Goal: Check status: Check status

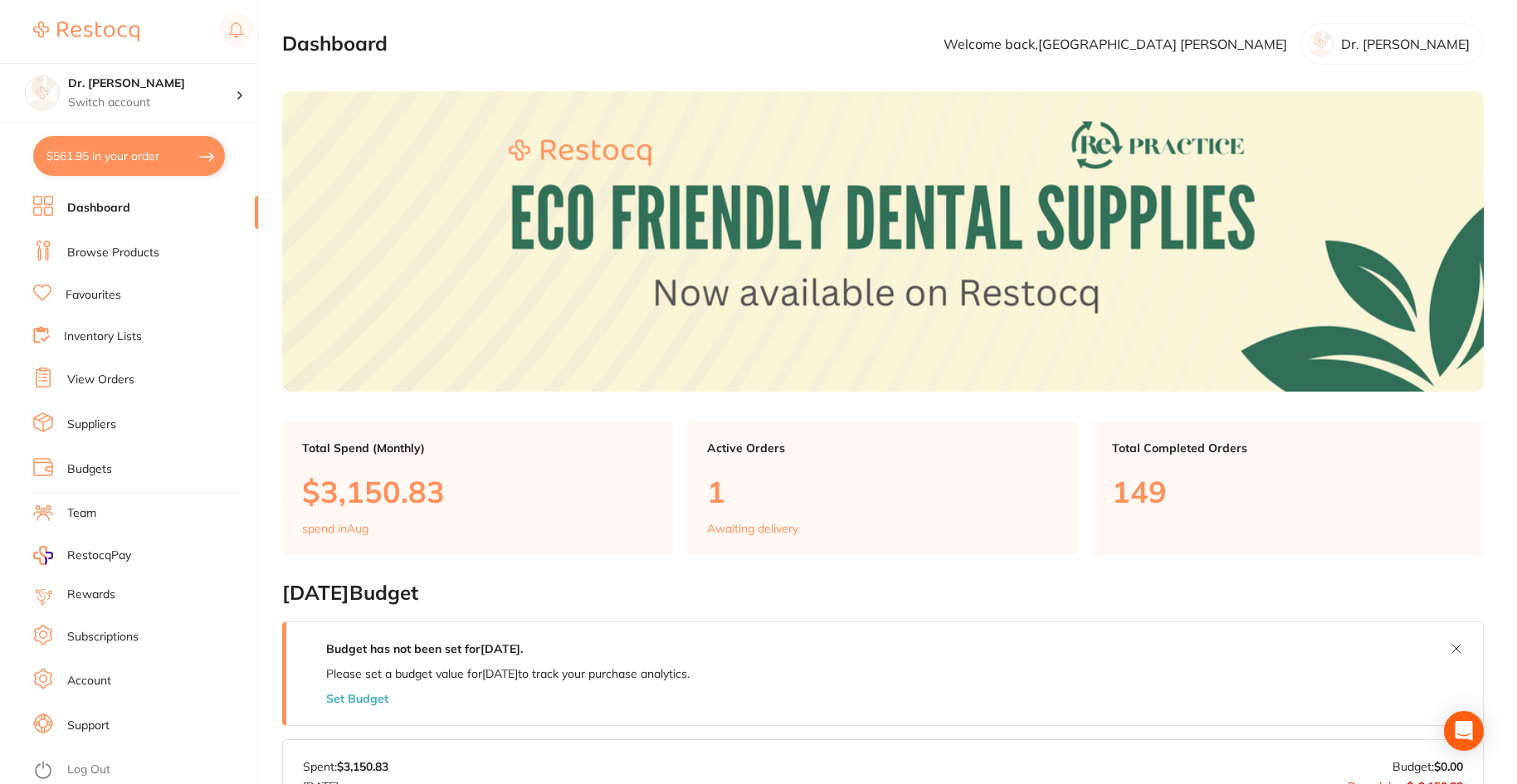
click at [88, 252] on link "Browse Products" at bounding box center [113, 253] width 92 height 17
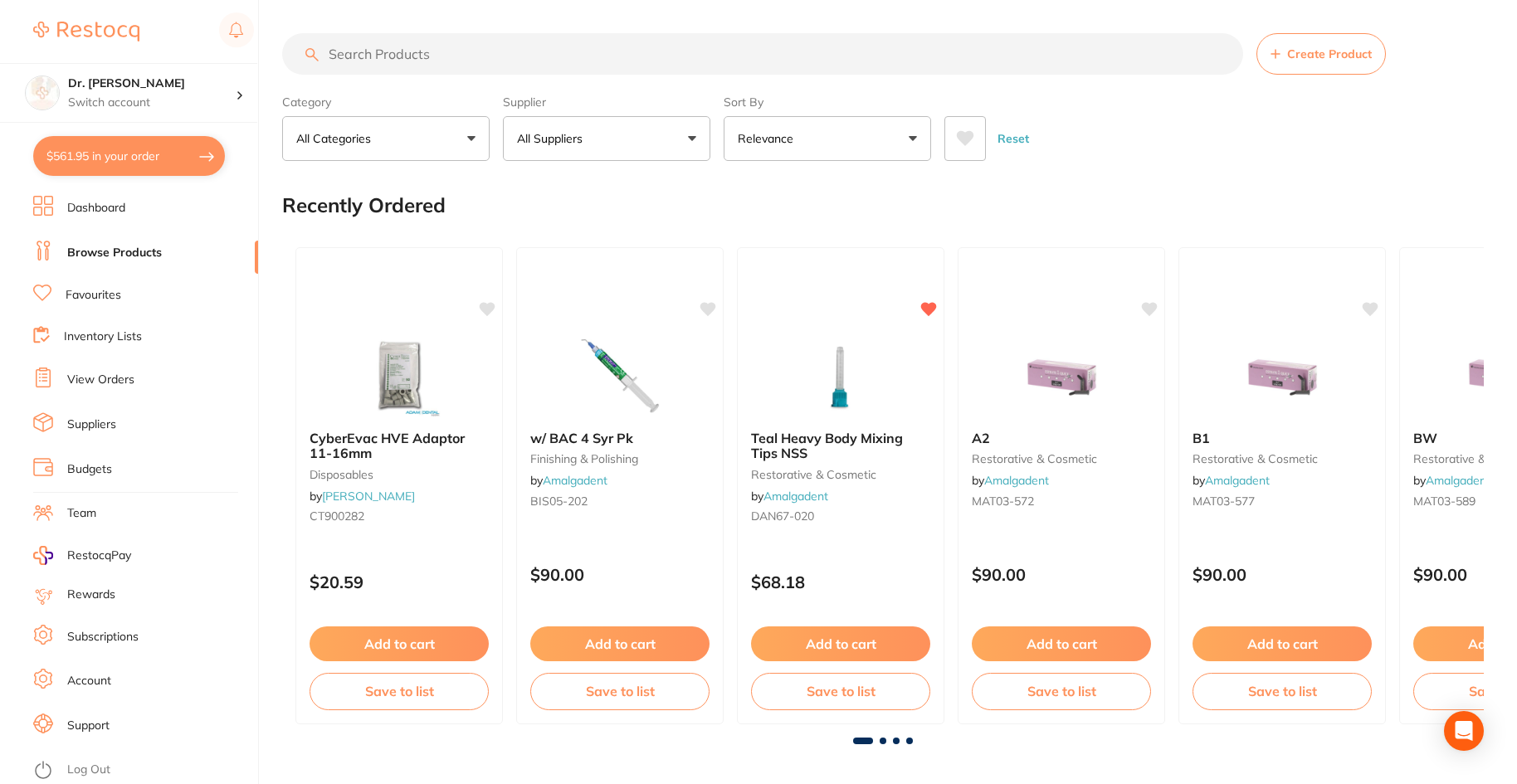
click at [115, 380] on link "View Orders" at bounding box center [100, 380] width 67 height 17
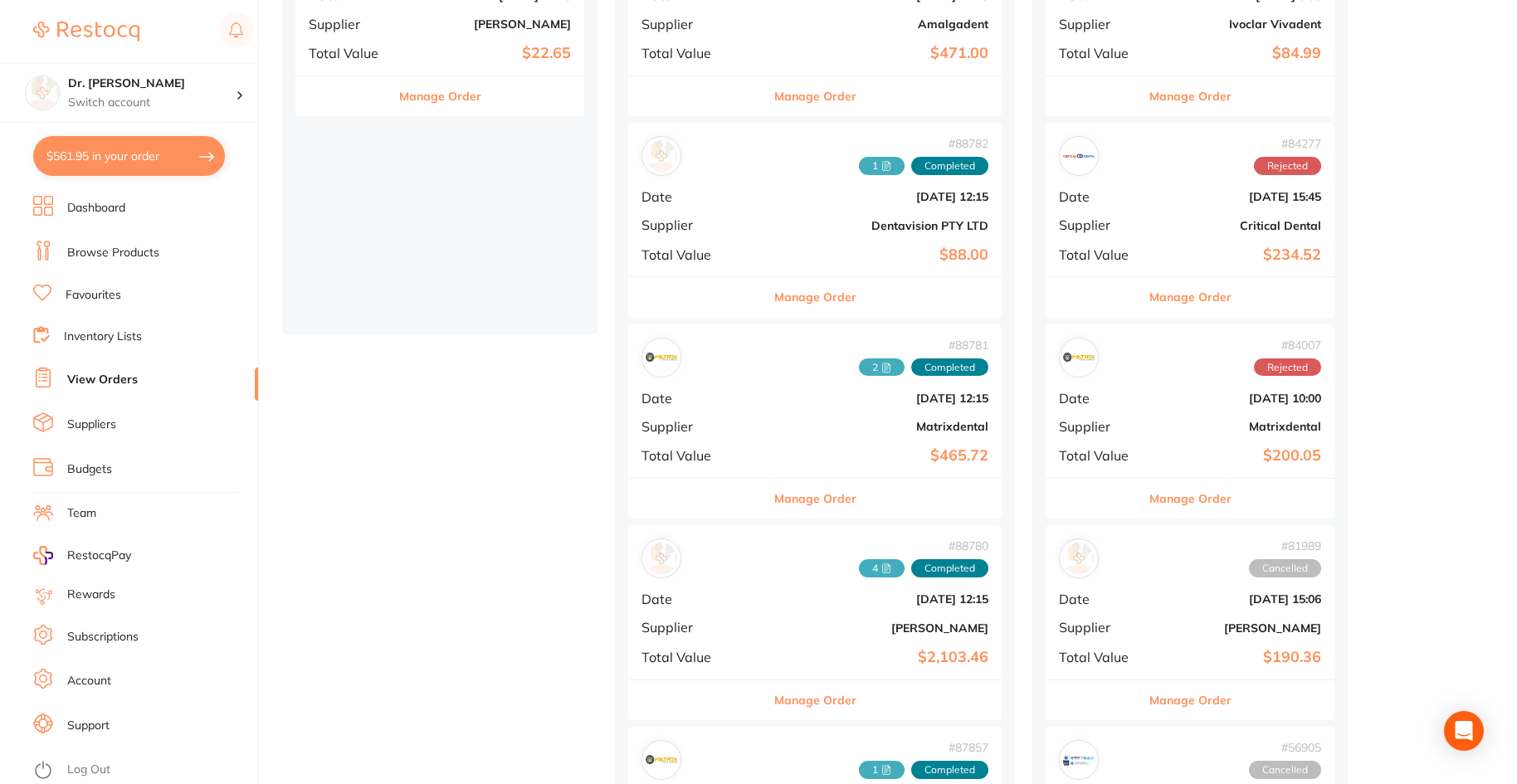
scroll to position [332, 0]
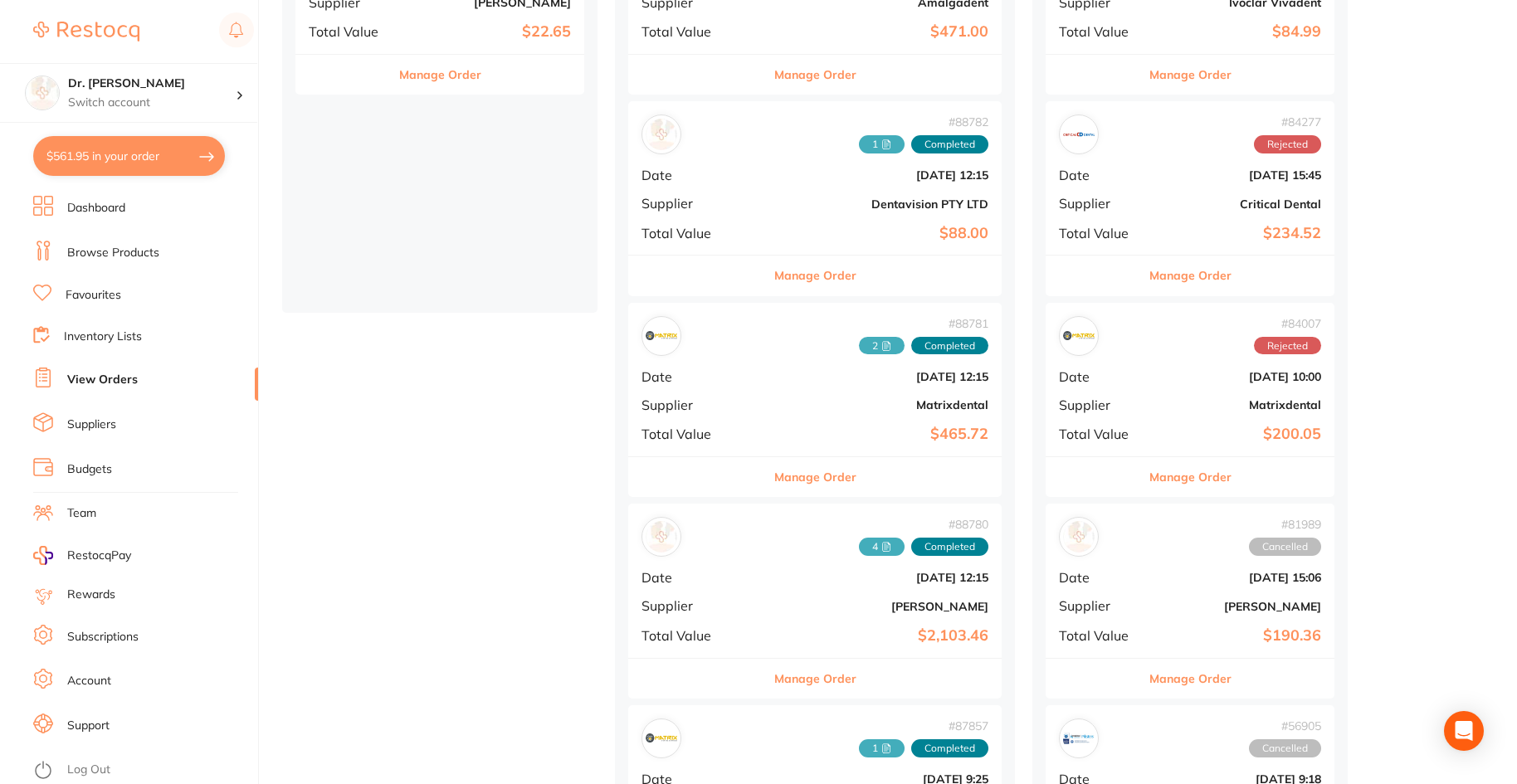
click at [766, 572] on b "[DATE] 12:15" at bounding box center [877, 577] width 223 height 13
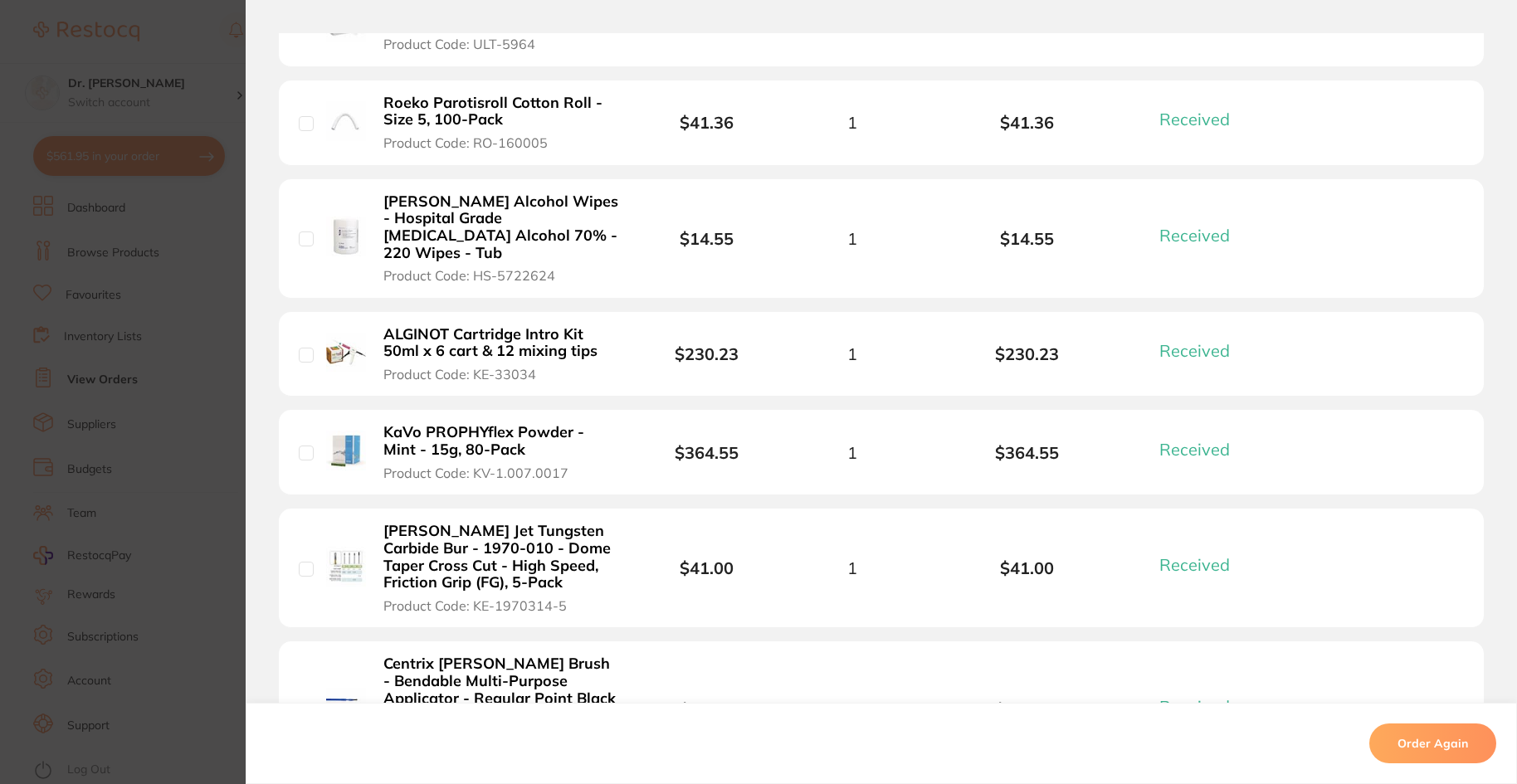
scroll to position [1078, 0]
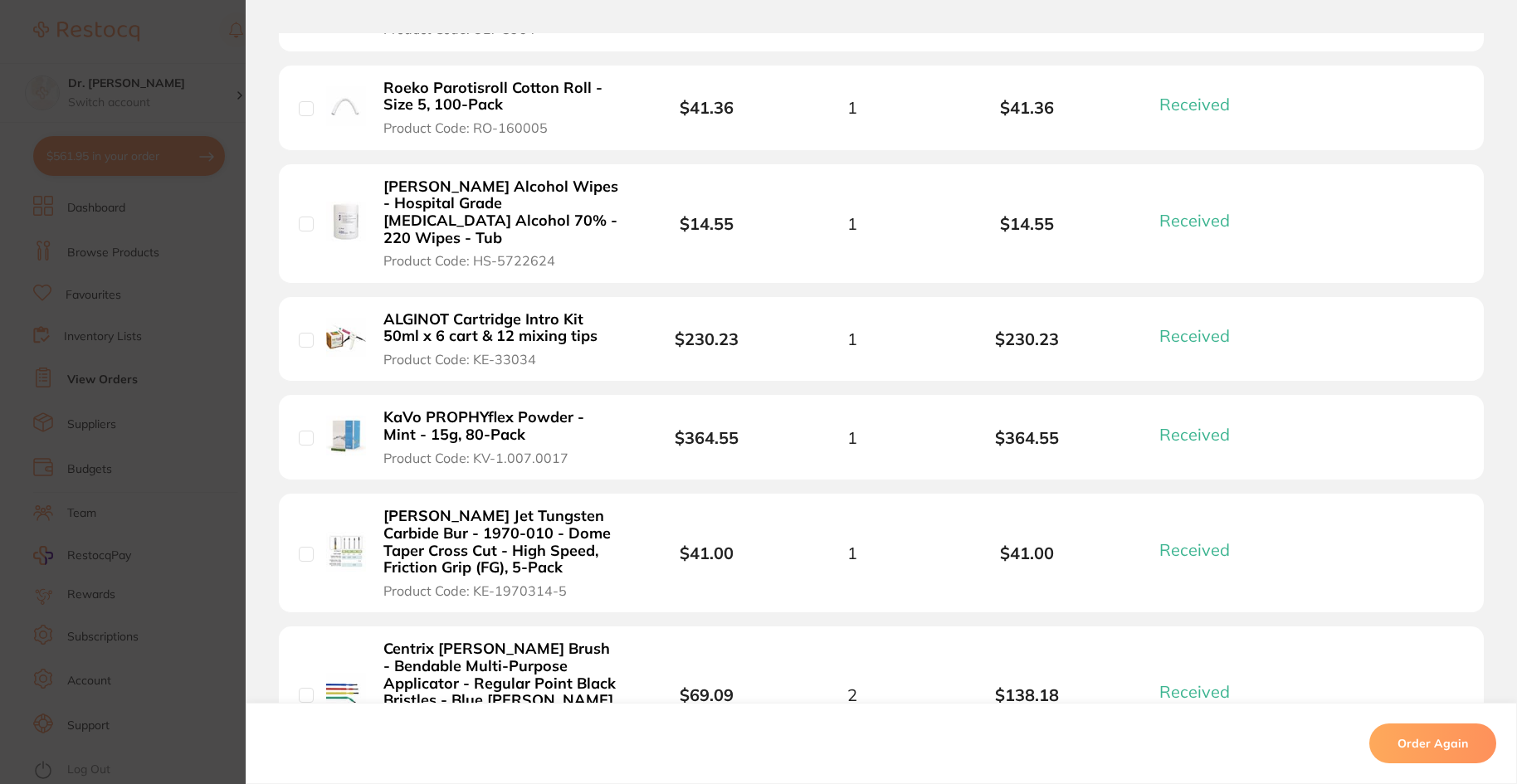
click at [150, 316] on section "Order ID: Restocq- 88780 Order Information 16 Received Completed Order Order Da…" at bounding box center [758, 392] width 1517 height 784
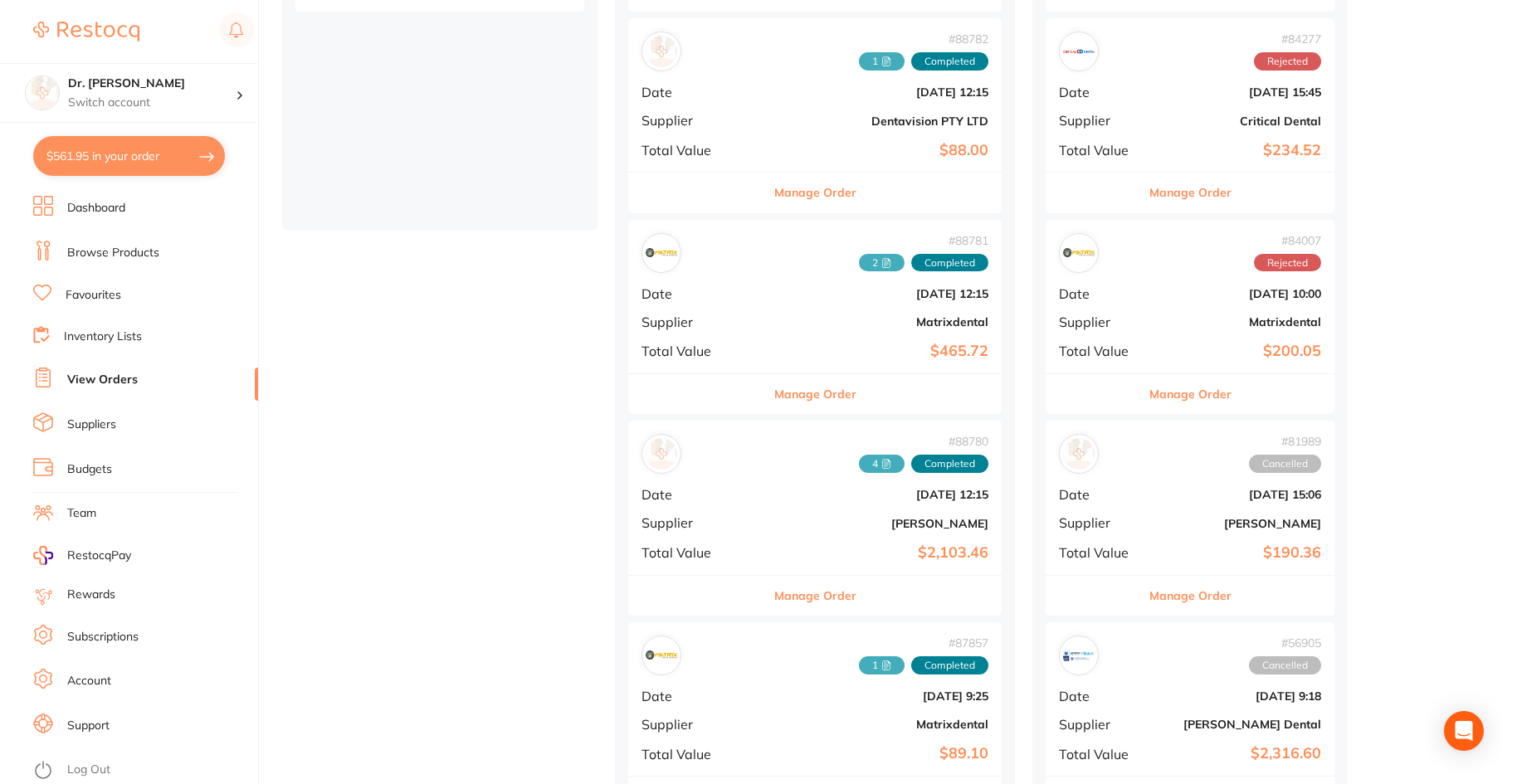
click at [94, 290] on link "Favourites" at bounding box center [93, 295] width 55 height 17
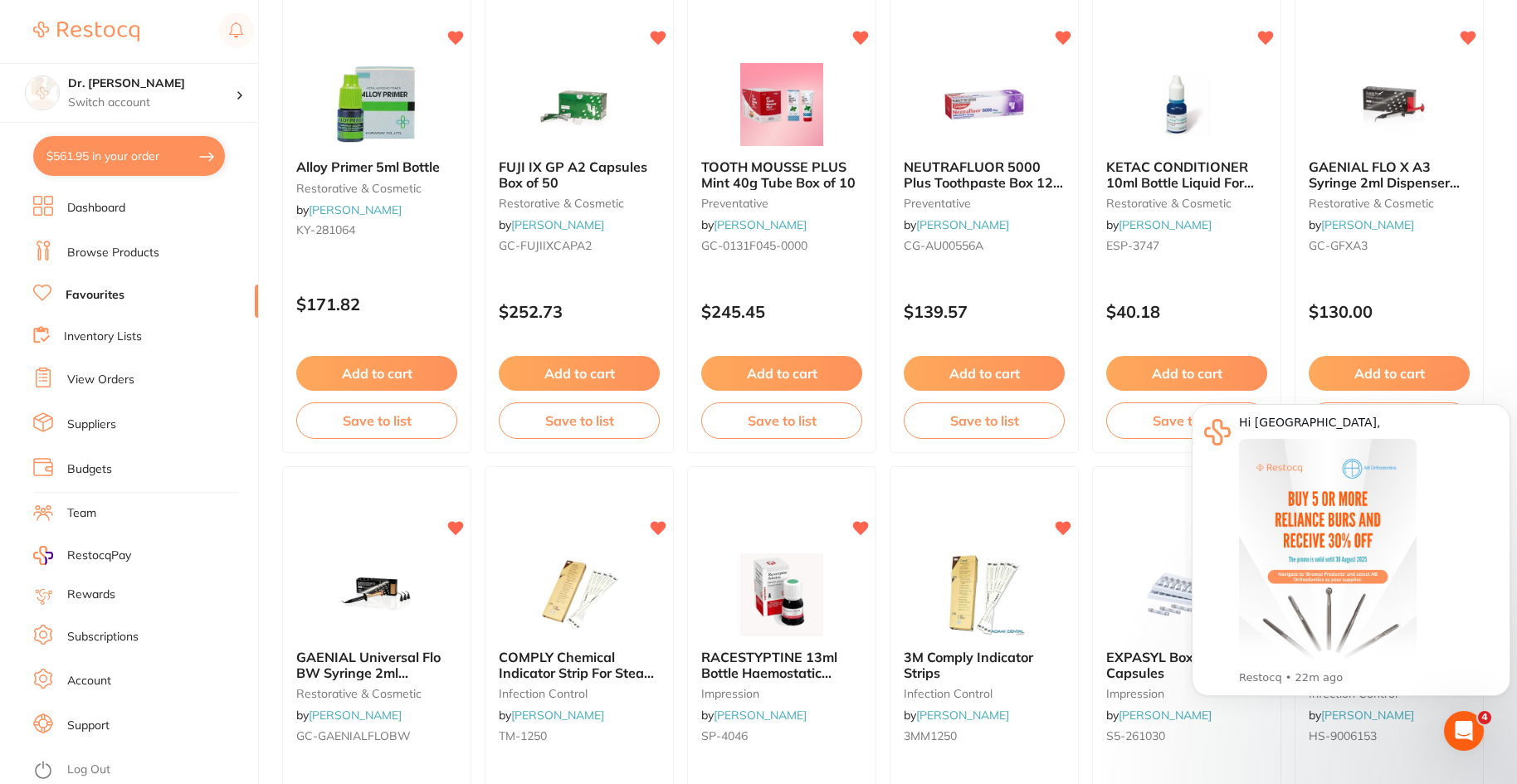
scroll to position [3896, 0]
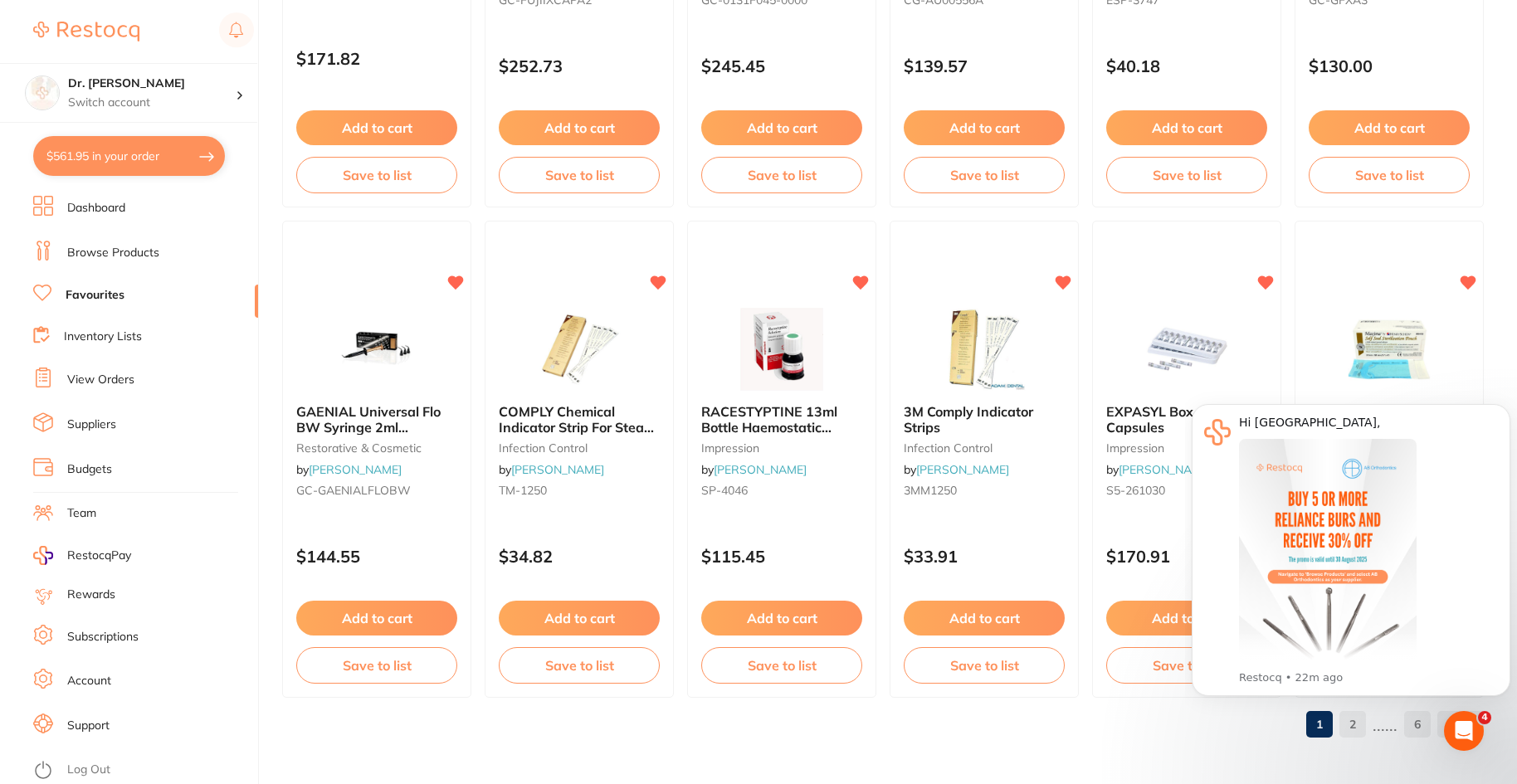
click at [1076, 731] on div "1 2 ...... 6" at bounding box center [883, 724] width 1202 height 53
click at [1503, 411] on icon "Dismiss notification" at bounding box center [1505, 409] width 6 height 6
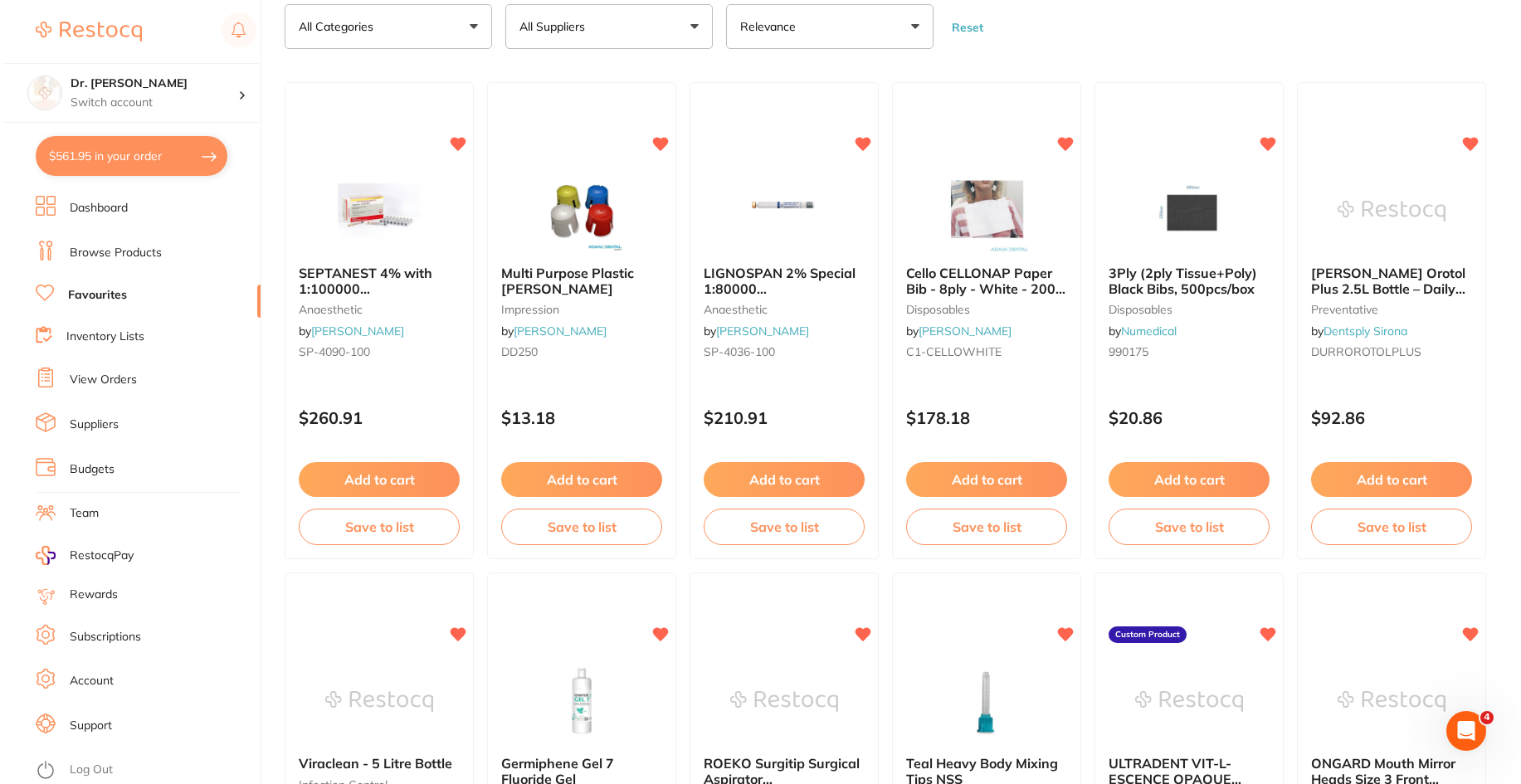
scroll to position [0, 0]
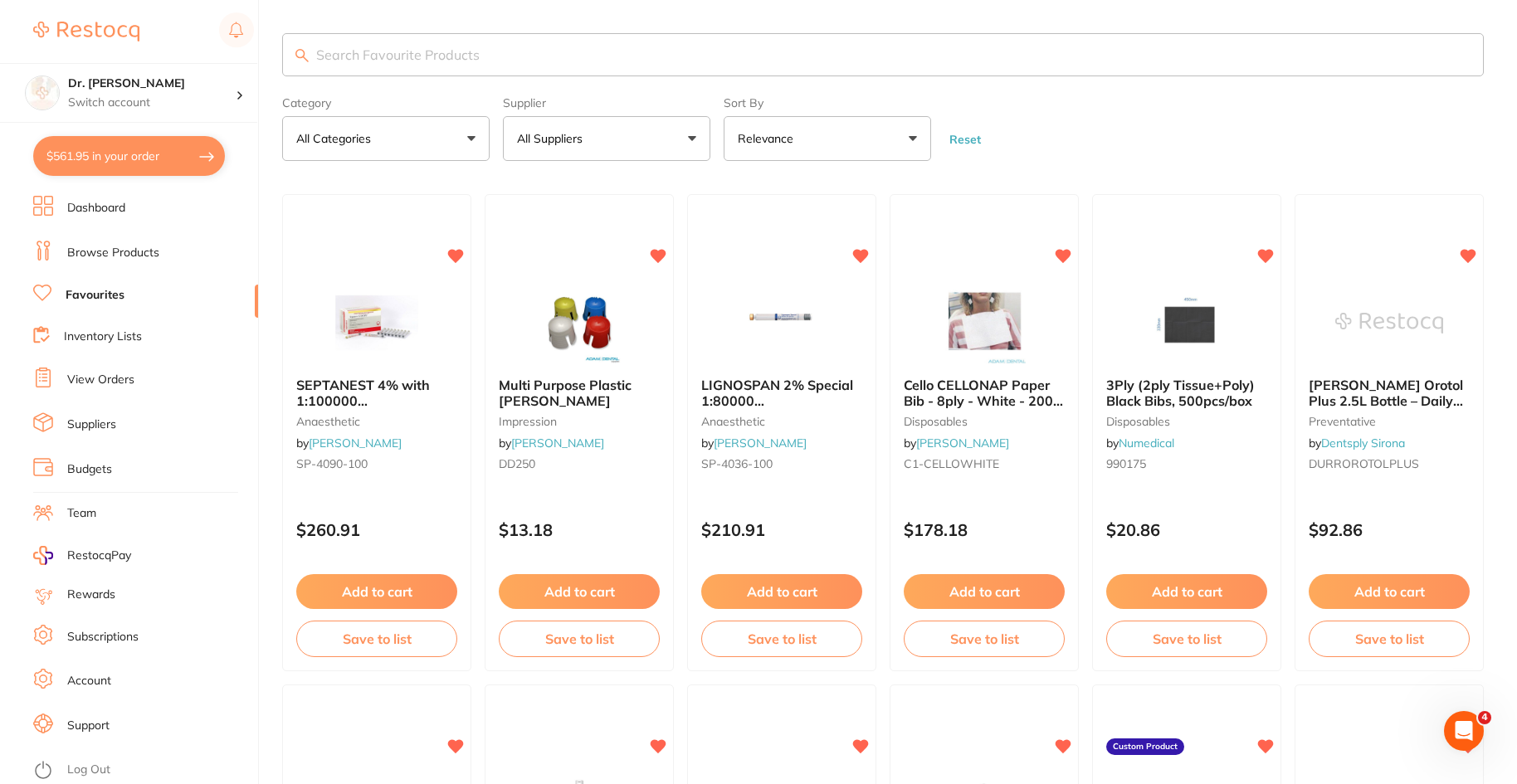
click at [385, 56] on input "search" at bounding box center [883, 55] width 1202 height 43
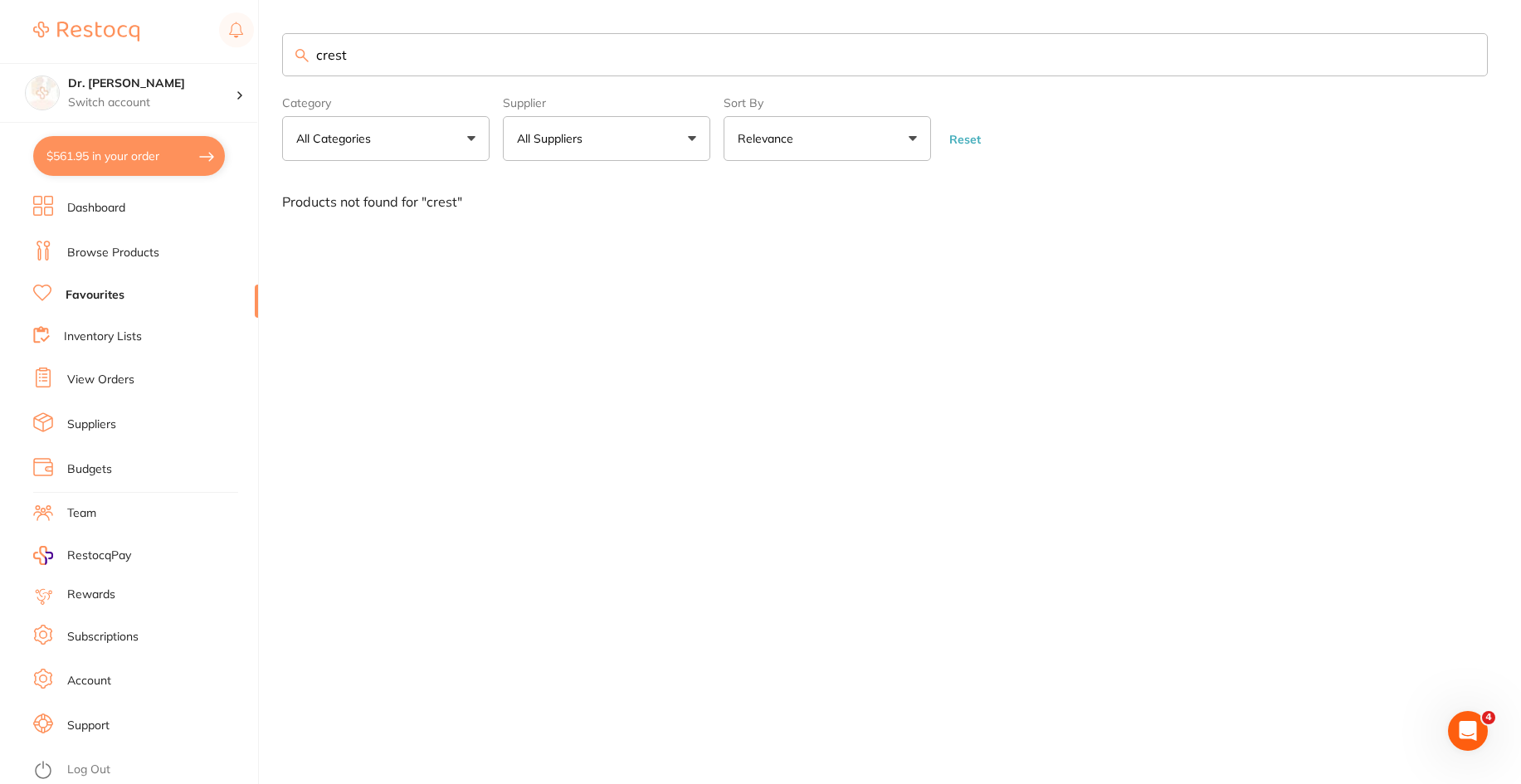
type input "crest"
